Goal: Task Accomplishment & Management: Manage account settings

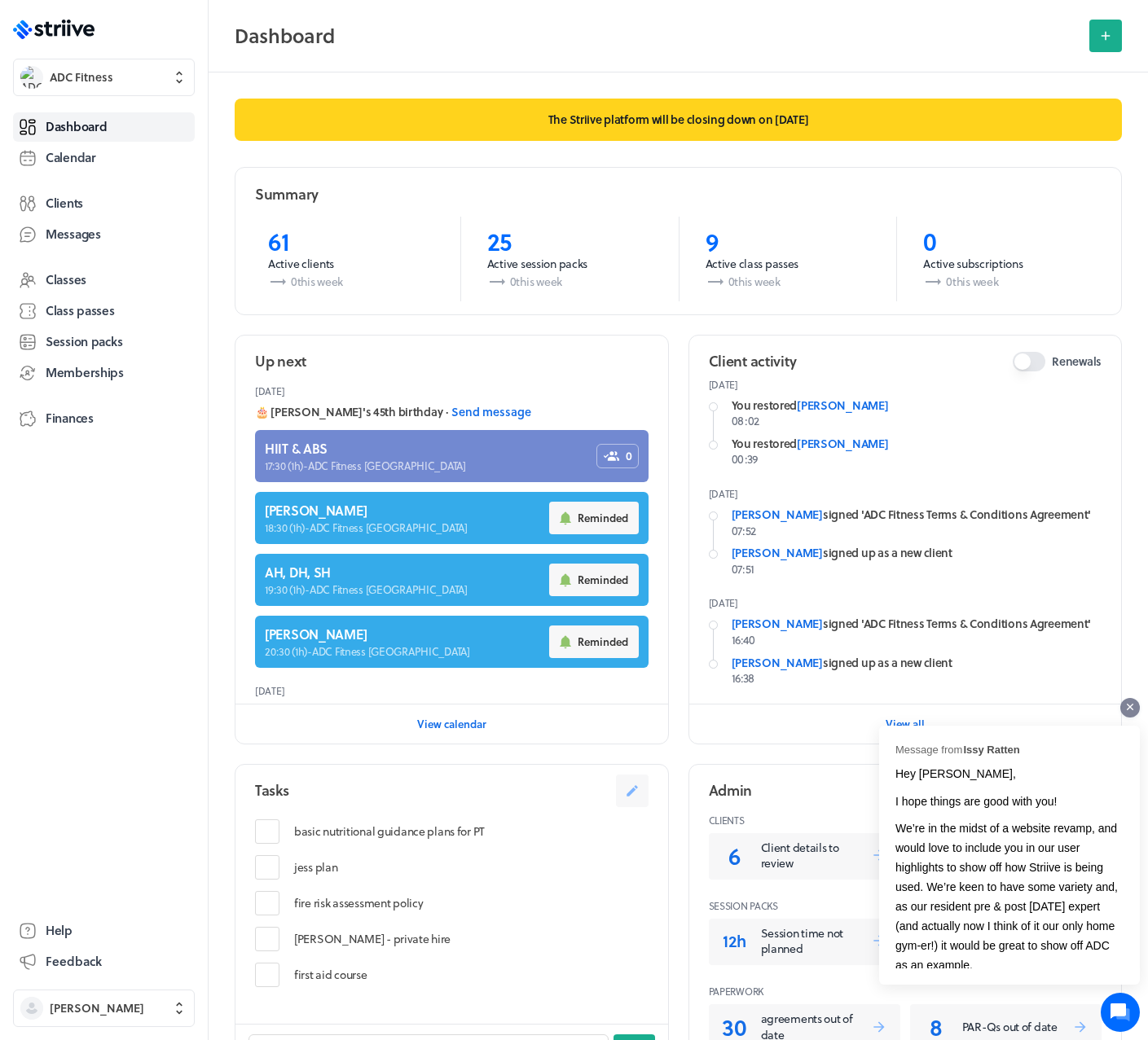
click at [1133, 709] on div at bounding box center [1129, 707] width 20 height 20
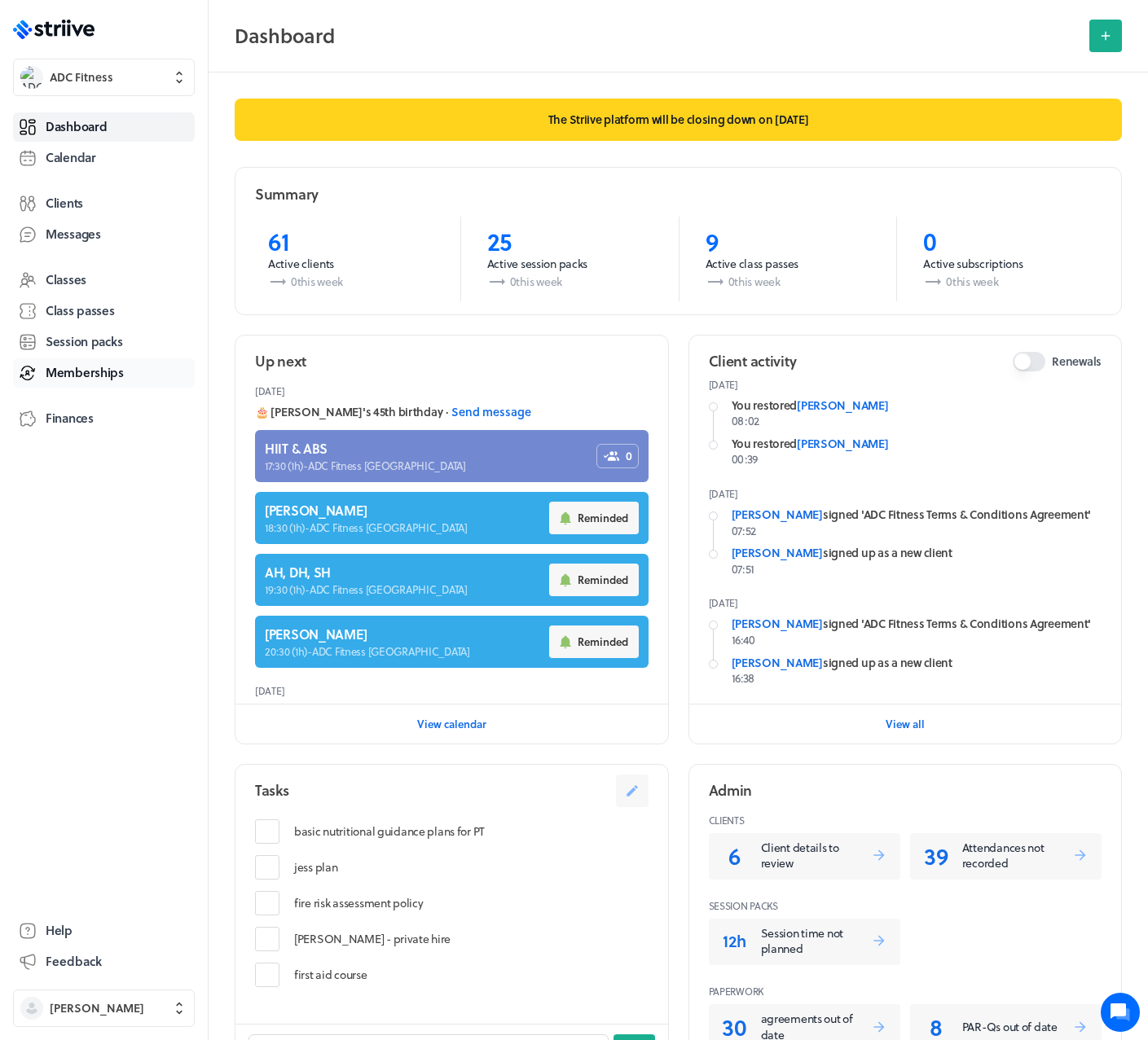
click at [87, 367] on span "Memberships" at bounding box center [84, 373] width 78 height 17
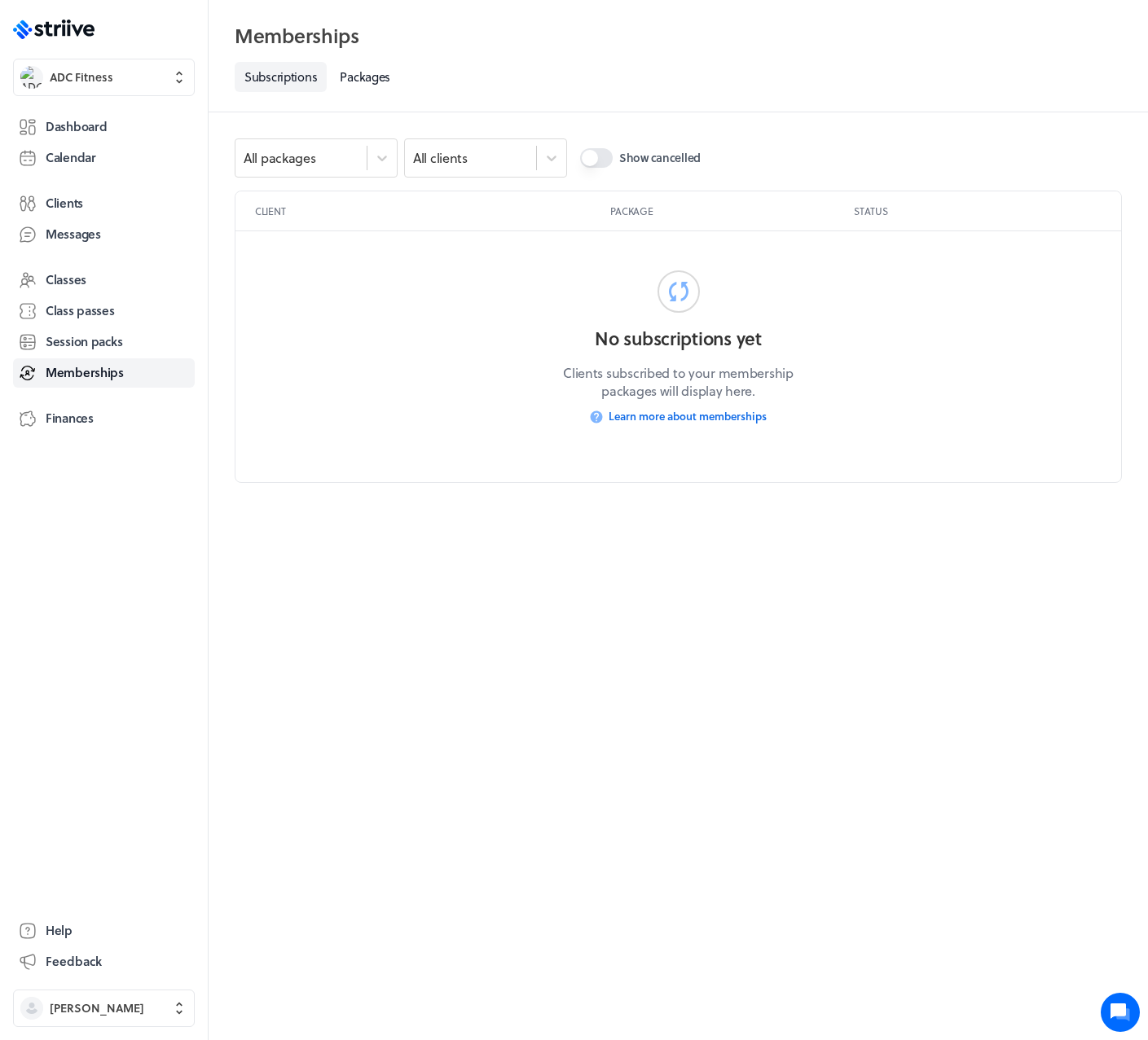
click at [615, 164] on label "Show cancelled" at bounding box center [640, 159] width 121 height 39
click at [612, 164] on button "Show cancelled" at bounding box center [596, 158] width 33 height 20
click at [604, 163] on button "Show cancelled" at bounding box center [596, 158] width 33 height 20
click at [81, 89] on button "ADC Fitness" at bounding box center [104, 77] width 182 height 38
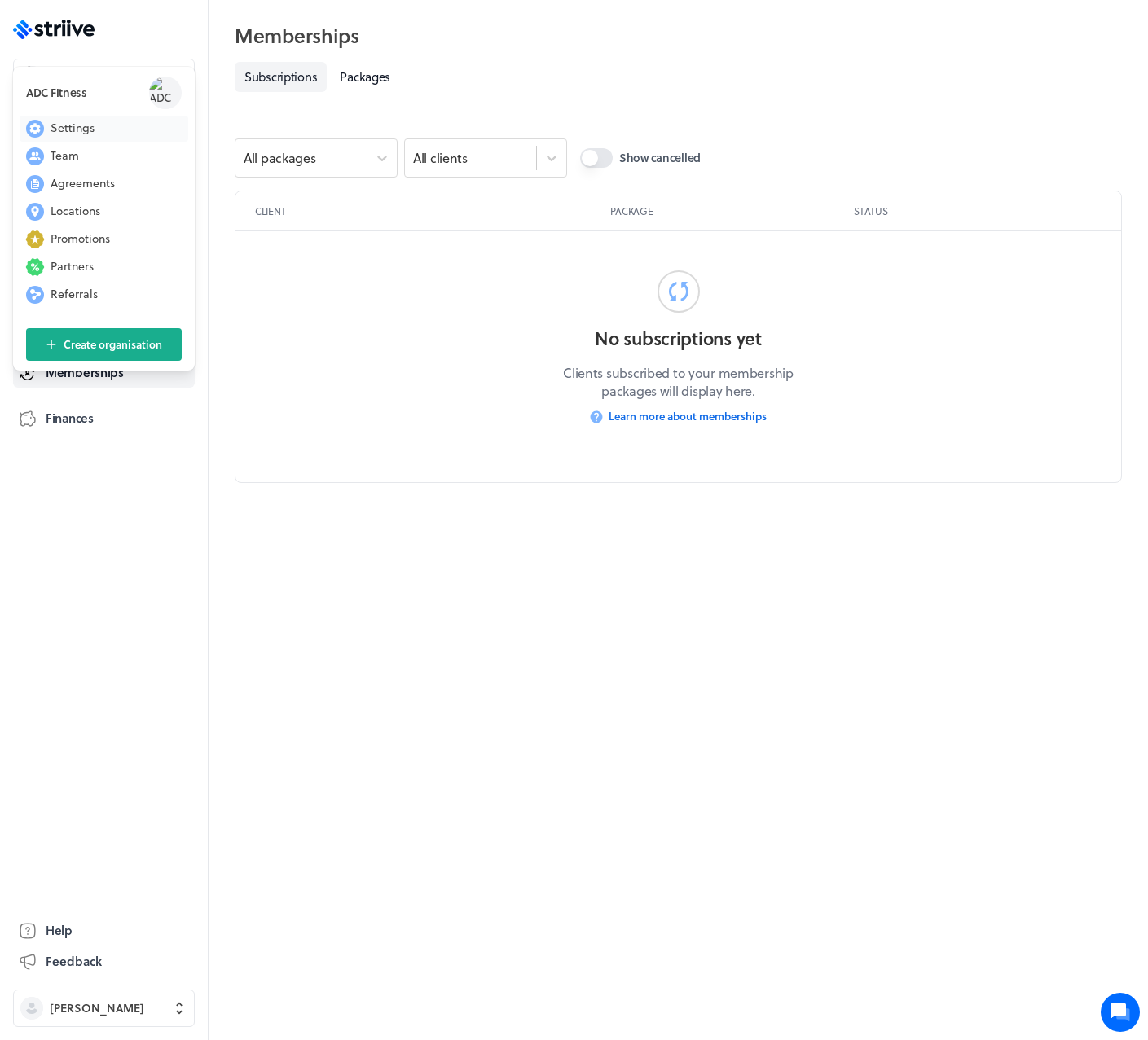
click at [79, 127] on span "Settings" at bounding box center [72, 128] width 44 height 16
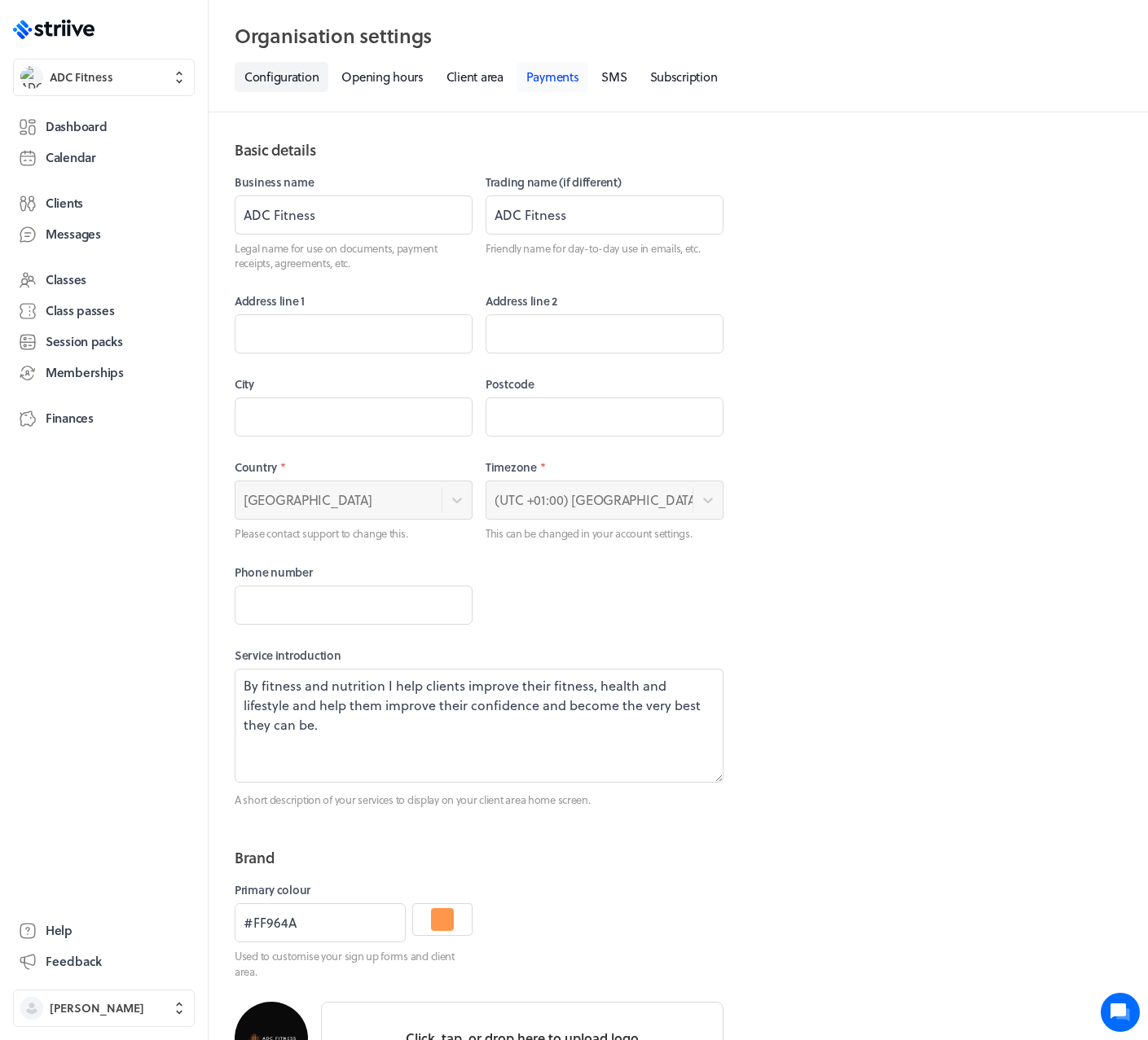
click at [536, 77] on link "Payments" at bounding box center [552, 76] width 73 height 30
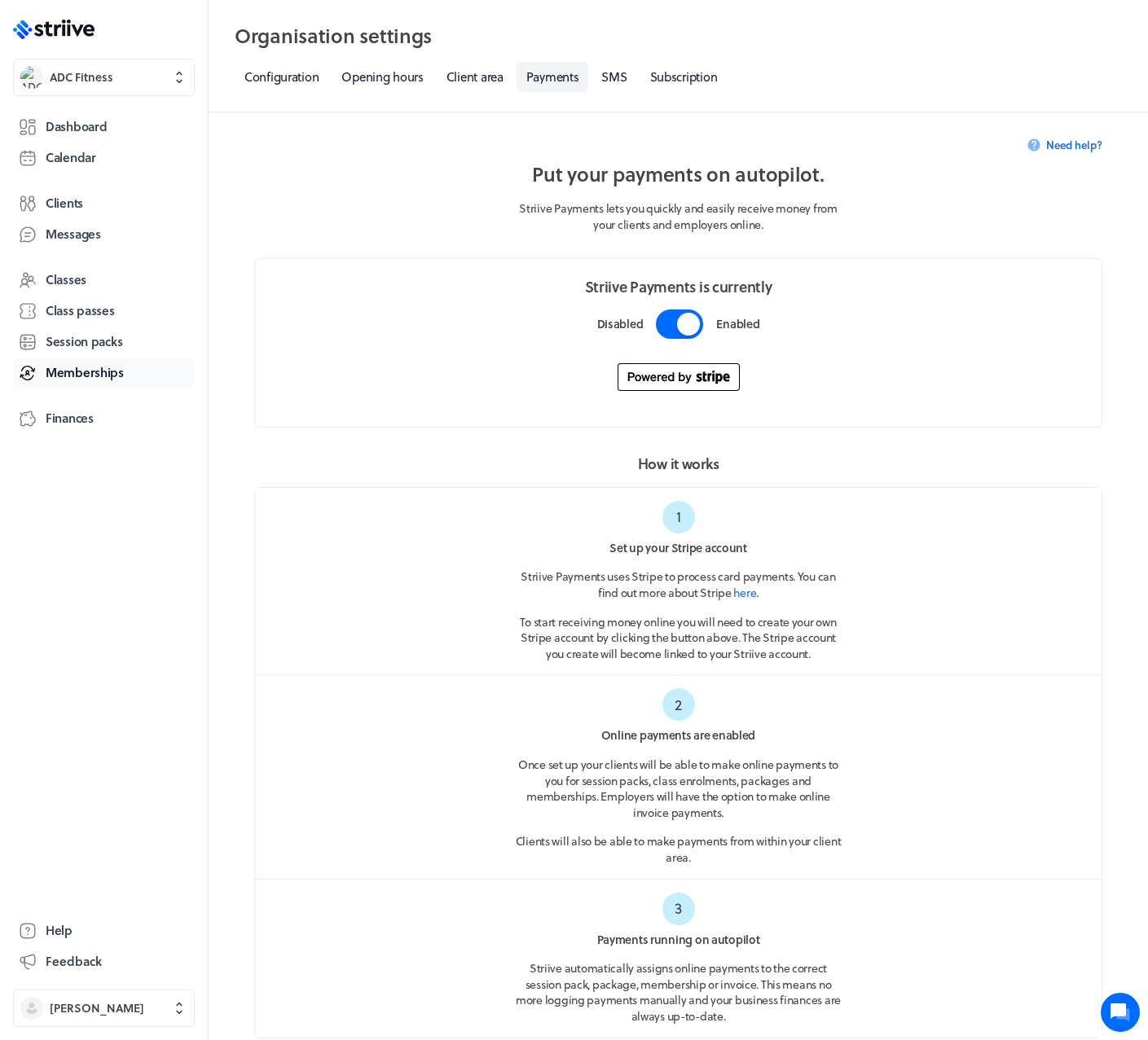
click at [105, 369] on span "Memberships" at bounding box center [84, 373] width 78 height 17
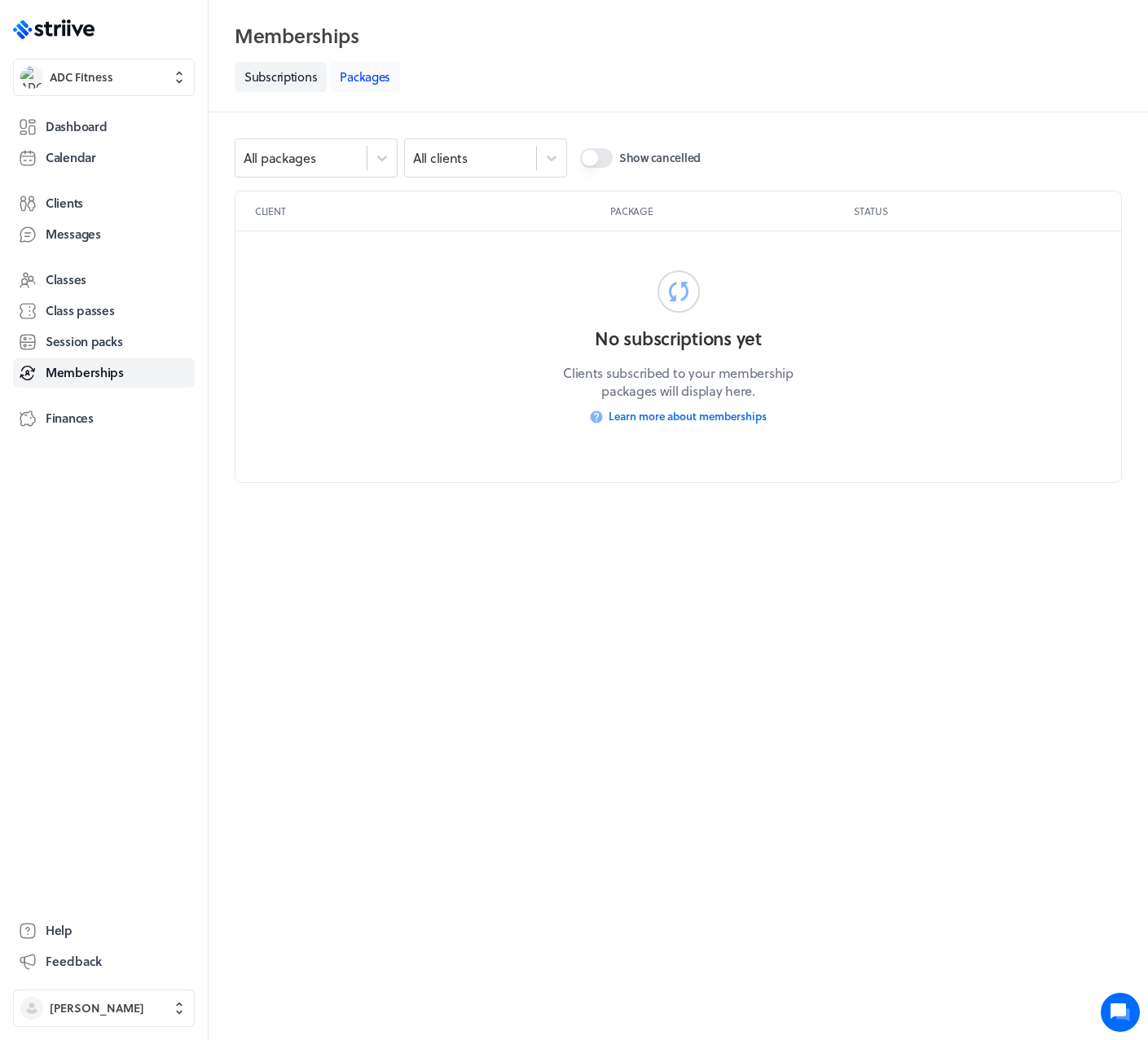
click at [375, 74] on link "Packages" at bounding box center [365, 76] width 70 height 30
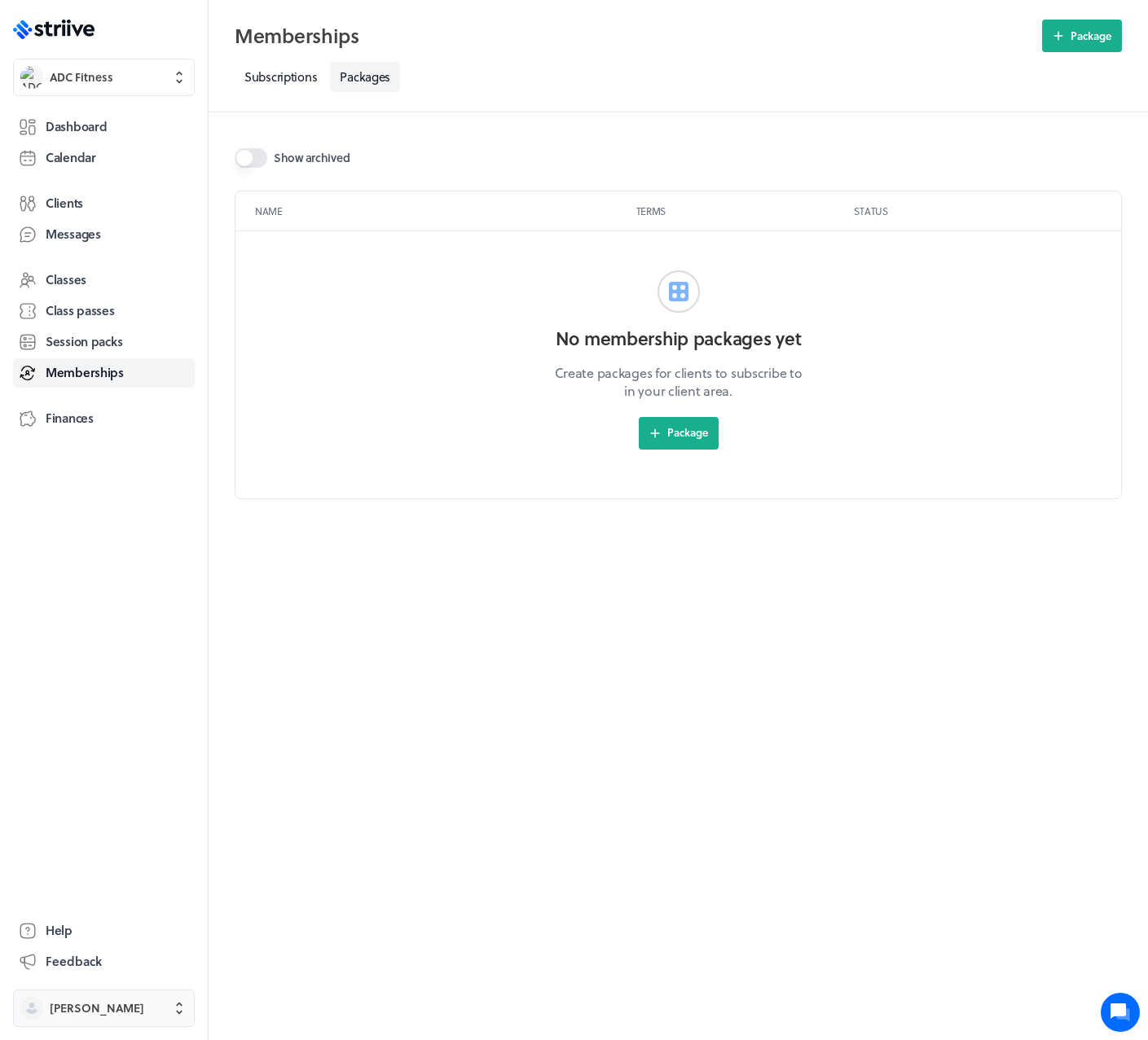
click at [93, 1006] on span "Alex Coe" at bounding box center [97, 1008] width 94 height 16
click at [84, 989] on span "Sign out" at bounding box center [72, 995] width 44 height 16
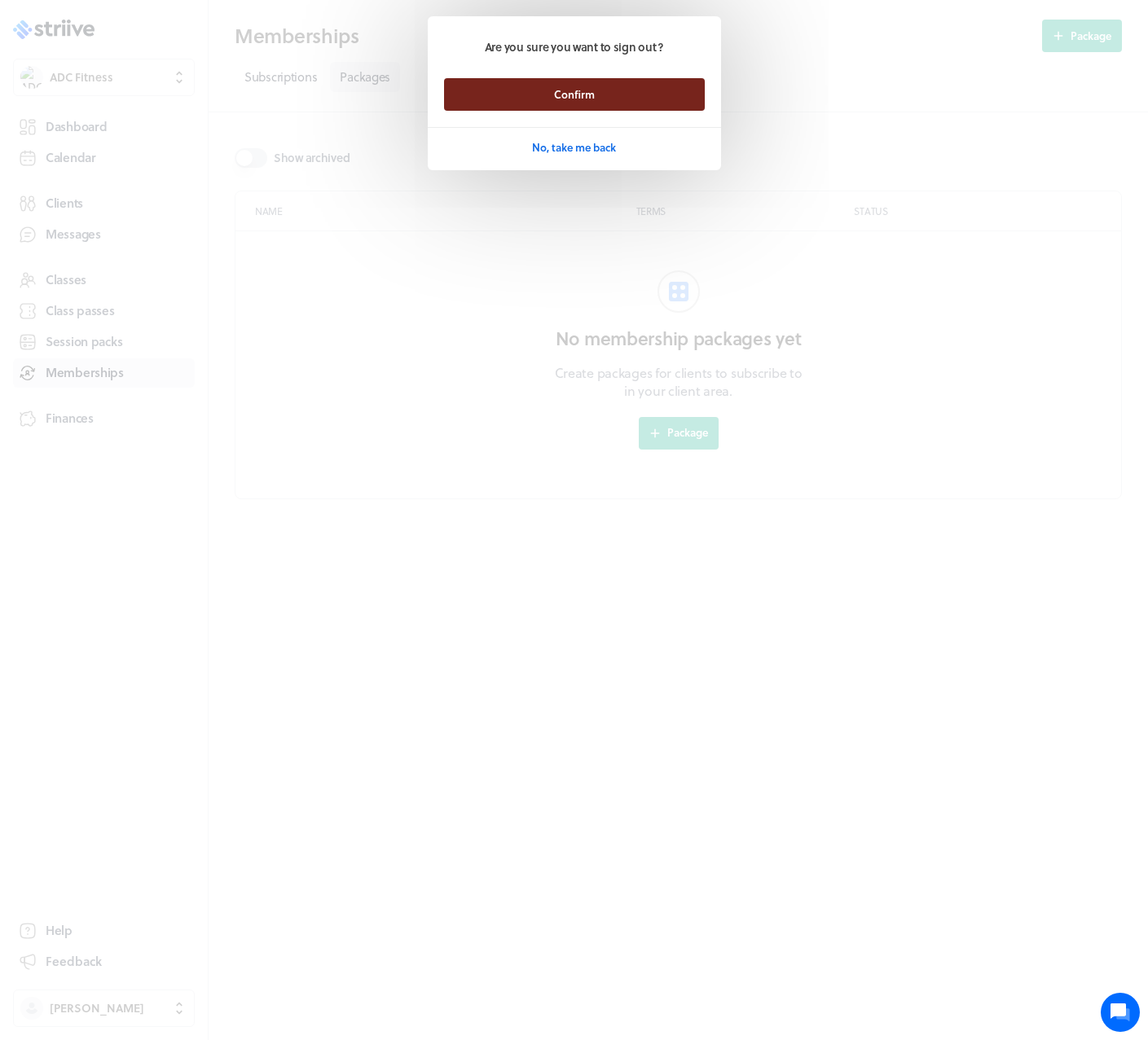
click at [514, 90] on button "Confirm" at bounding box center [574, 94] width 261 height 33
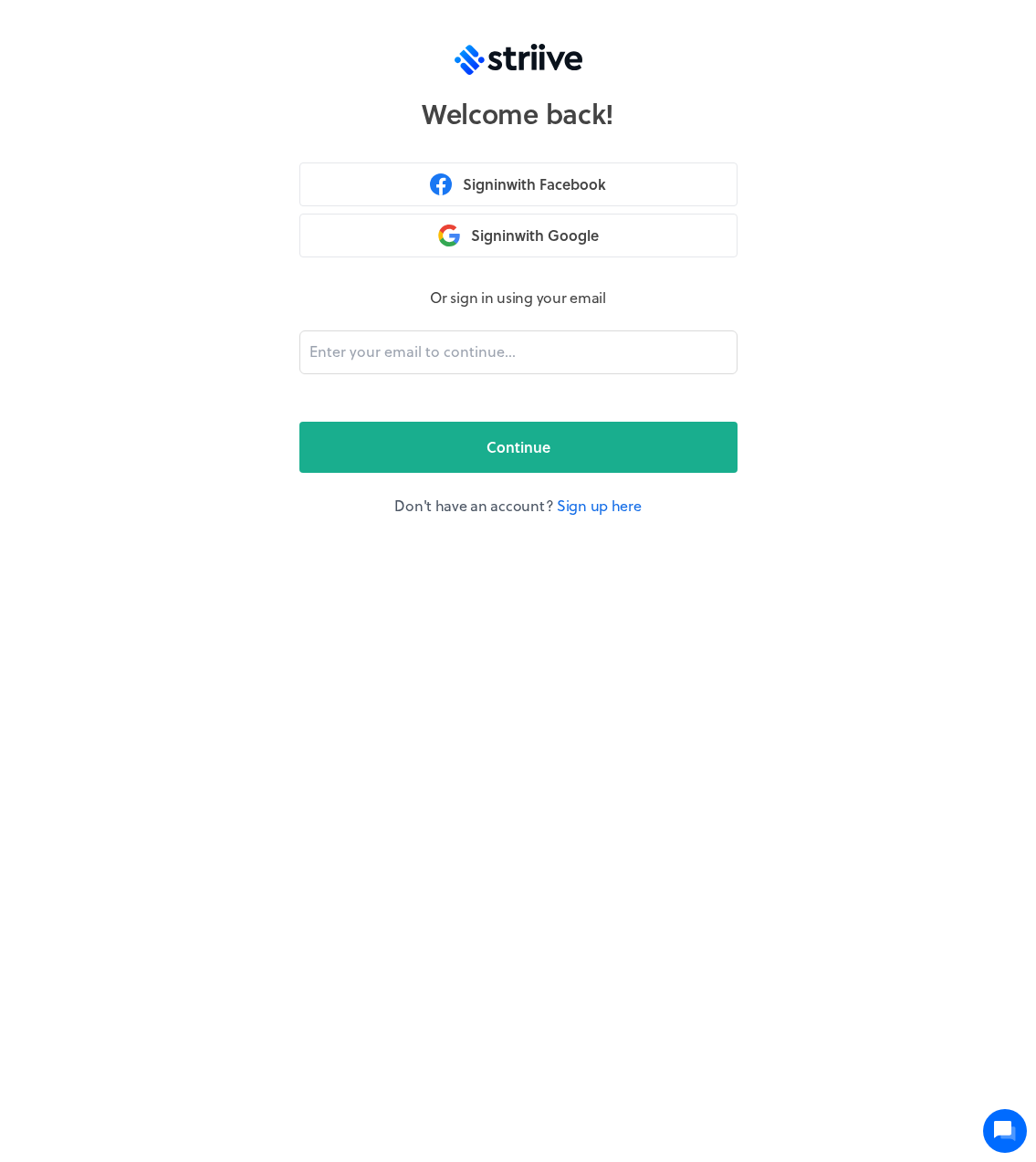
click at [524, 328] on form "Or sign in using your email Continue Don't have an account? Sign up here" at bounding box center [519, 401] width 438 height 230
click at [498, 348] on input "email" at bounding box center [519, 353] width 438 height 44
type input "adam@striive.co"
